Goal: Task Accomplishment & Management: Use online tool/utility

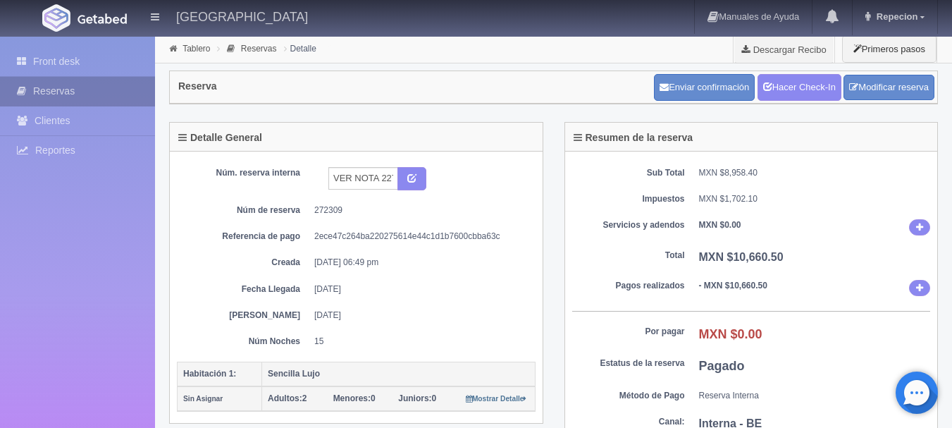
scroll to position [44, 0]
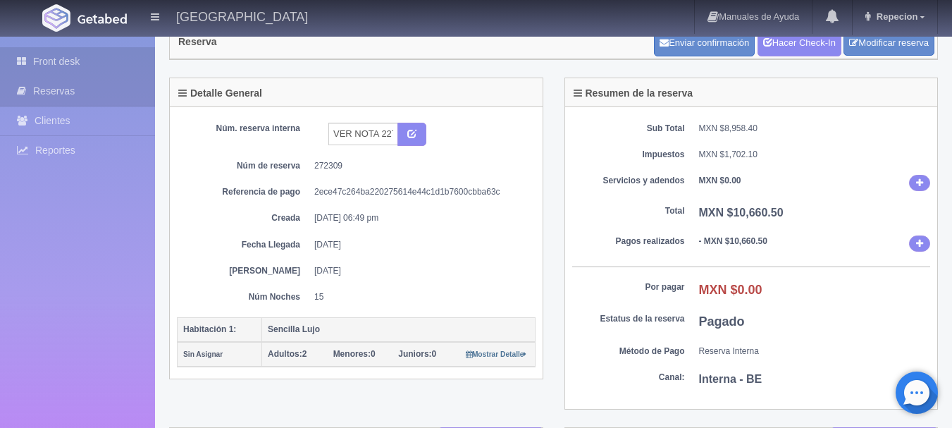
click at [93, 63] on link "Front desk" at bounding box center [77, 61] width 155 height 29
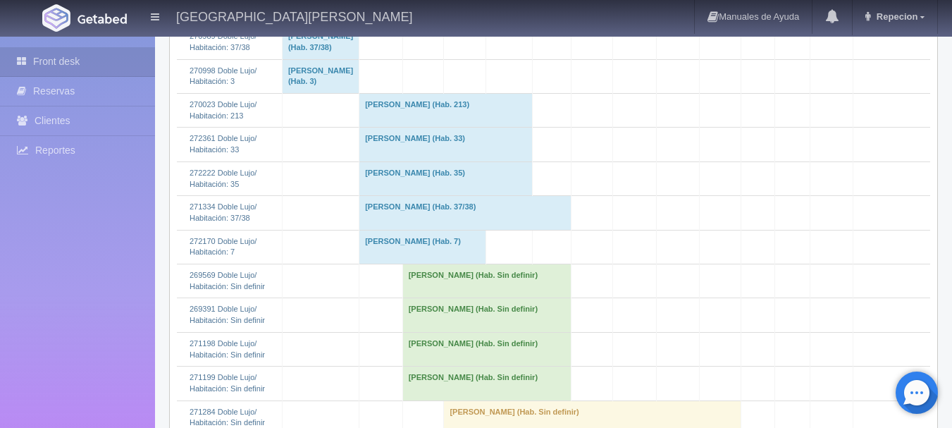
scroll to position [423, 0]
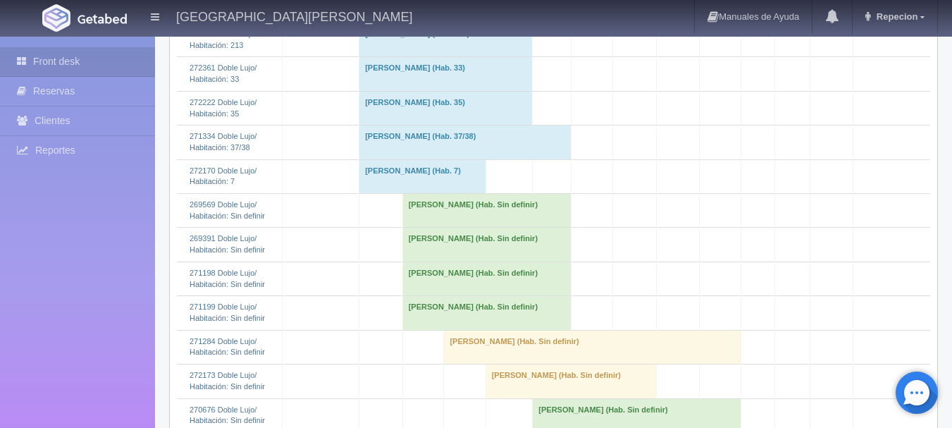
click at [412, 228] on td "[PERSON_NAME] (Hab. Sin definir)" at bounding box center [487, 211] width 169 height 34
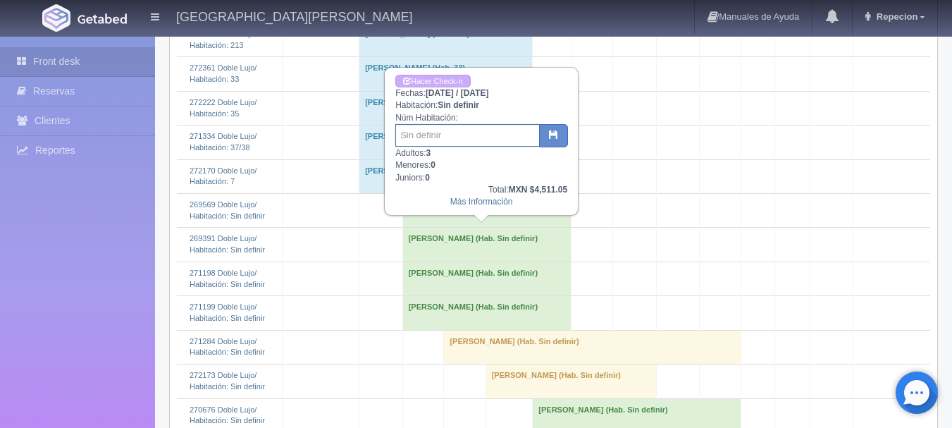
click at [444, 129] on input "text" at bounding box center [467, 135] width 145 height 23
type input "218"
click at [551, 137] on icon "button" at bounding box center [553, 134] width 9 height 9
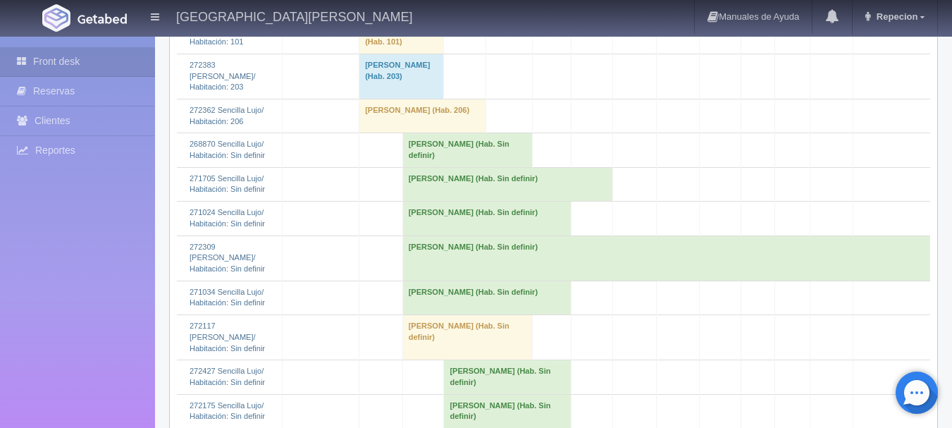
scroll to position [1551, 0]
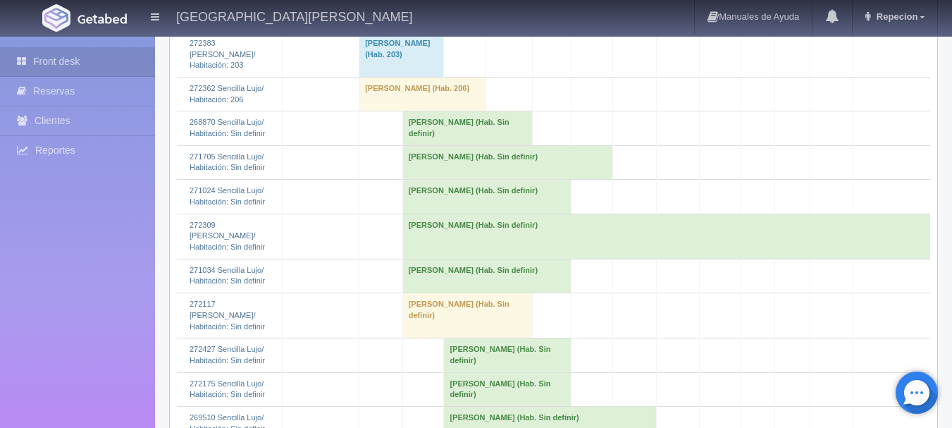
click at [429, 243] on td "[PERSON_NAME] (Hab. Sin definir)" at bounding box center [666, 236] width 527 height 45
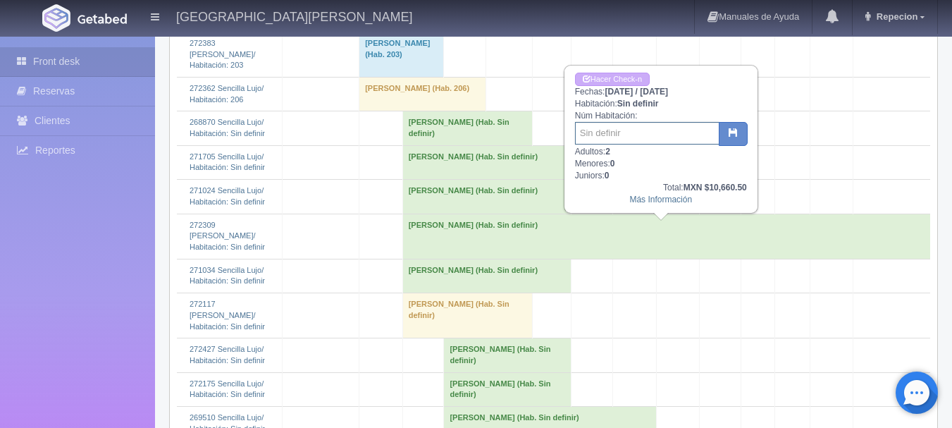
click at [591, 130] on input "text" at bounding box center [647, 133] width 145 height 23
type input "219"
click at [733, 130] on icon "button" at bounding box center [733, 132] width 9 height 9
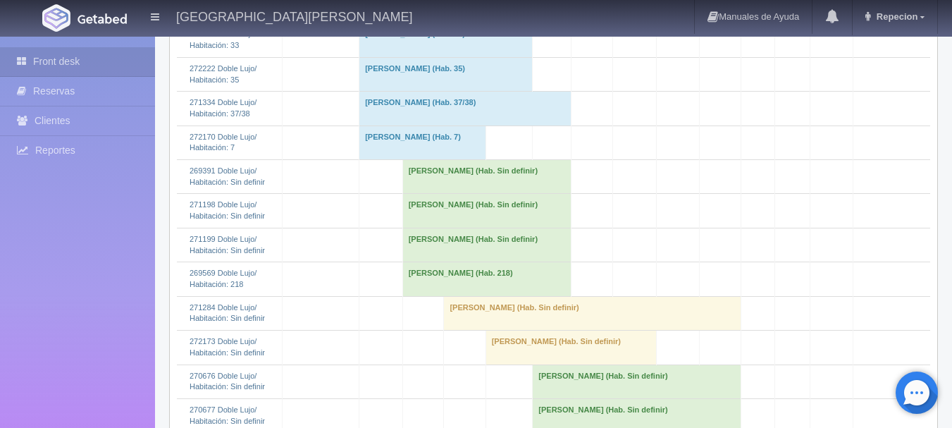
scroll to position [352, 0]
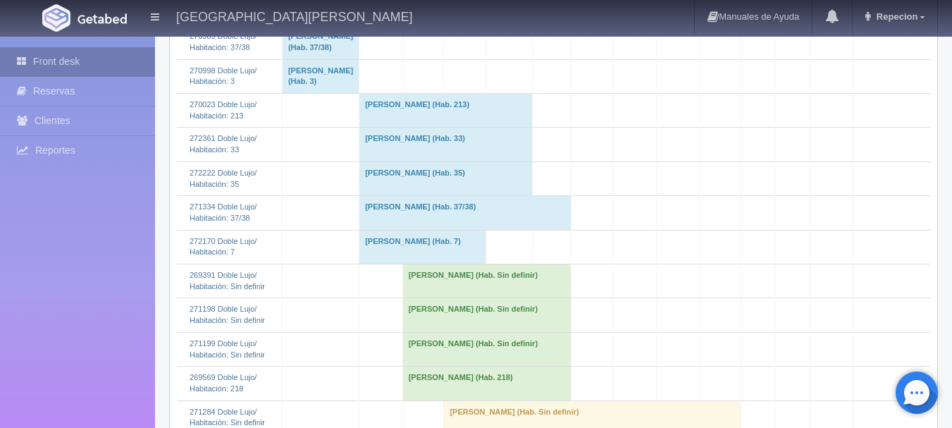
click at [111, 63] on link "Front desk" at bounding box center [77, 61] width 155 height 29
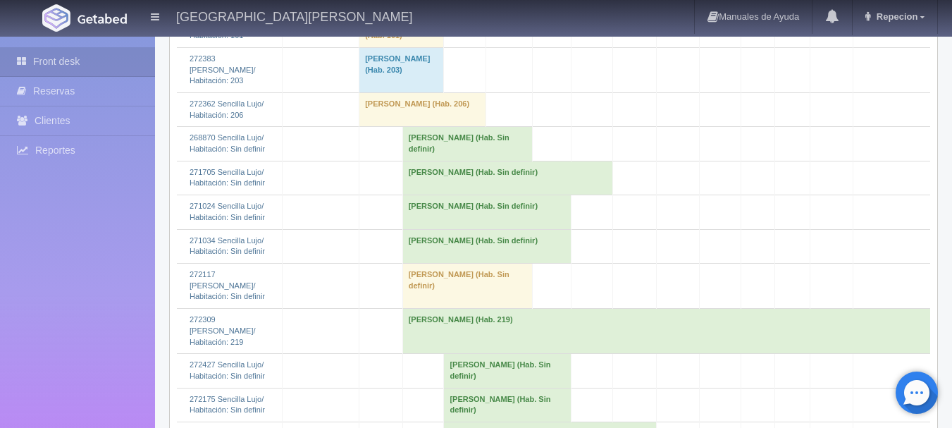
scroll to position [1551, 0]
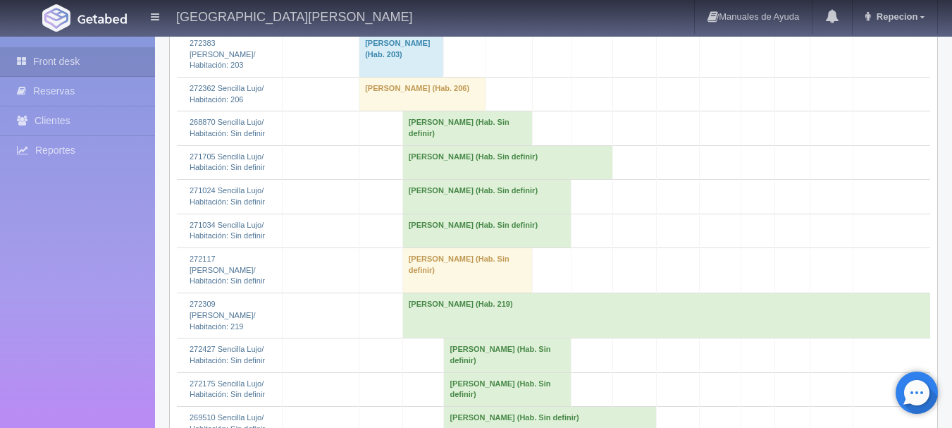
click at [421, 310] on td "[PERSON_NAME] (Hab. 219)" at bounding box center [666, 315] width 527 height 45
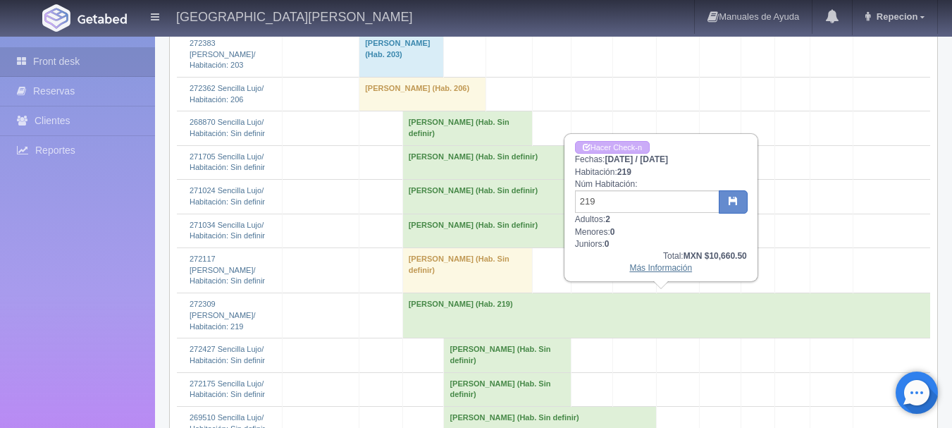
click at [669, 268] on link "Más Información" at bounding box center [660, 268] width 63 height 10
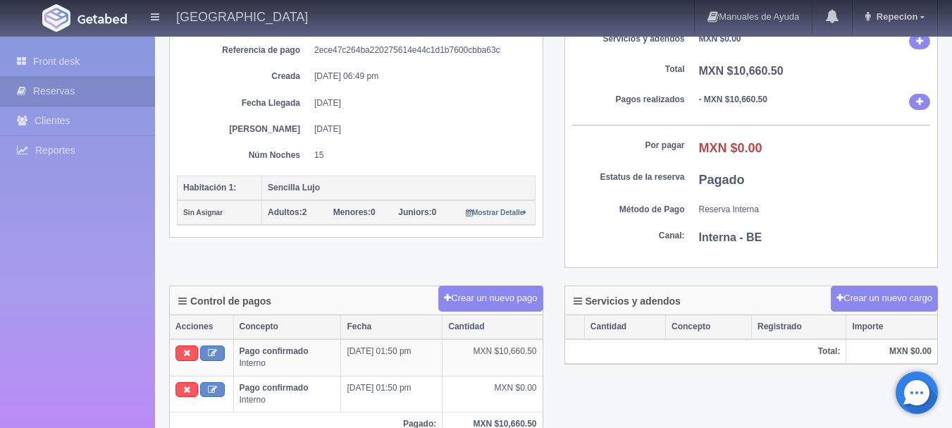
scroll to position [140, 0]
